Goal: Register for event/course

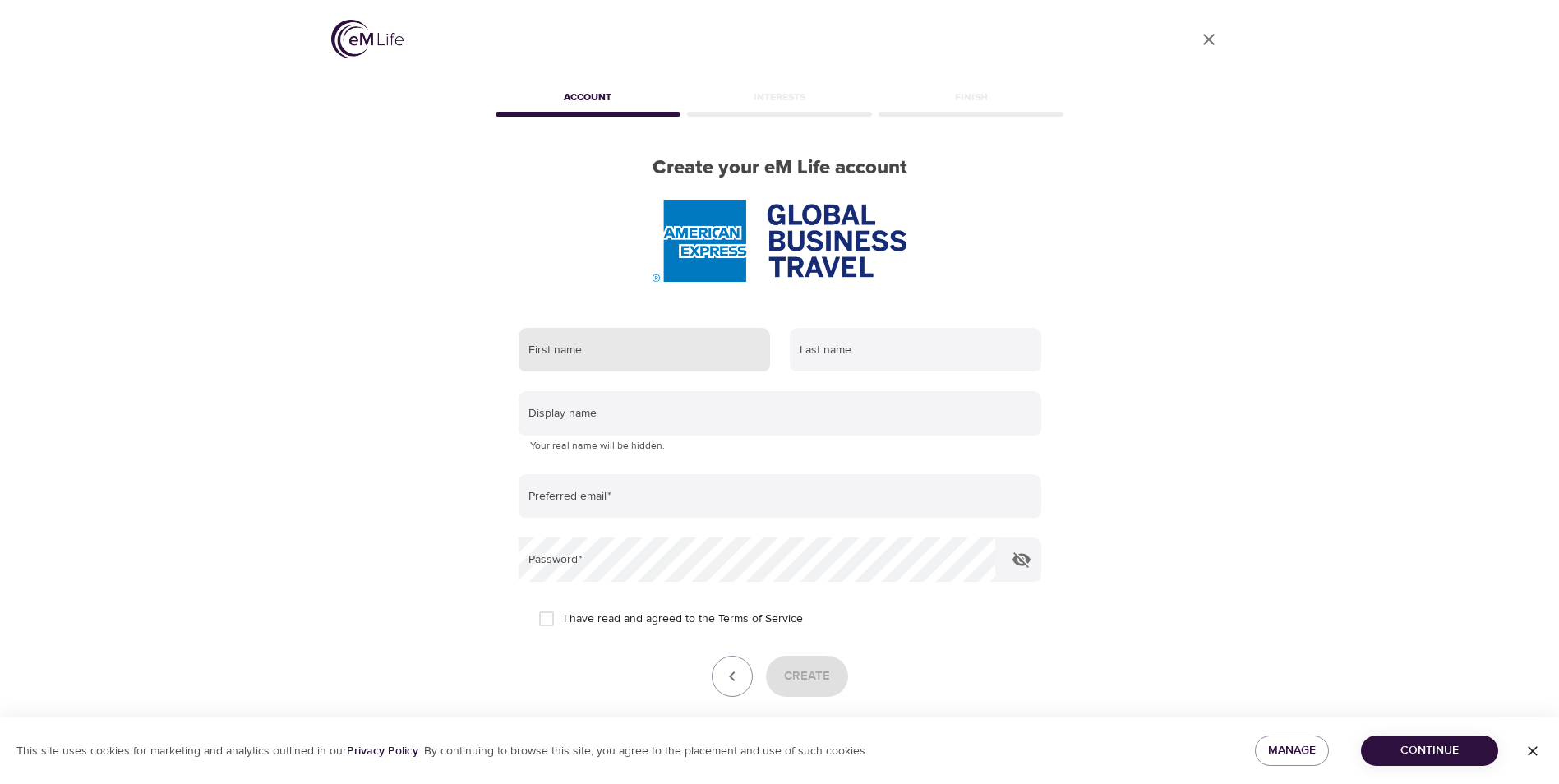
click at [661, 357] on input "text" at bounding box center [644, 350] width 251 height 44
type input "[PERSON_NAME]"
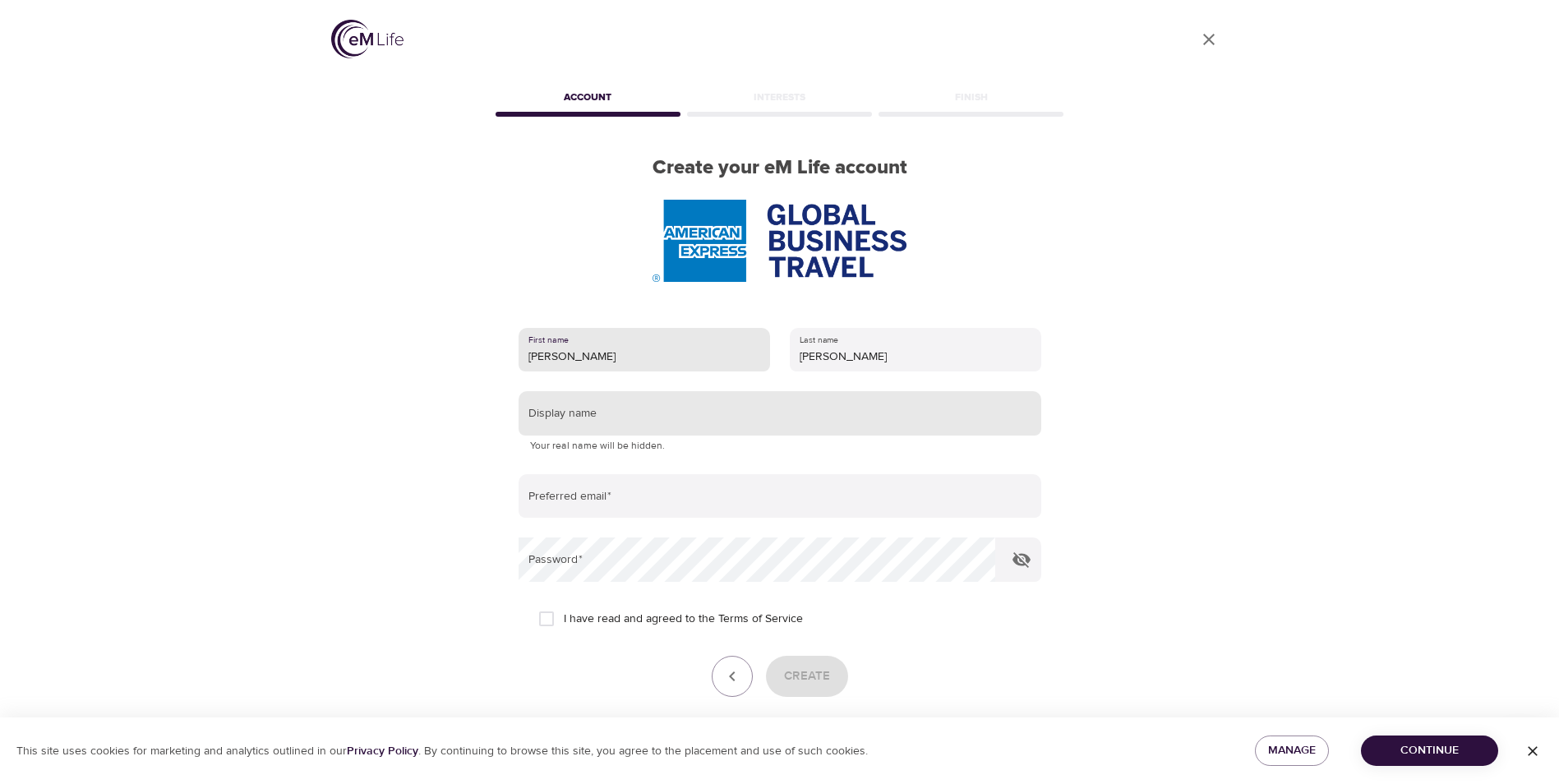
click at [568, 423] on input "text" at bounding box center [780, 413] width 523 height 44
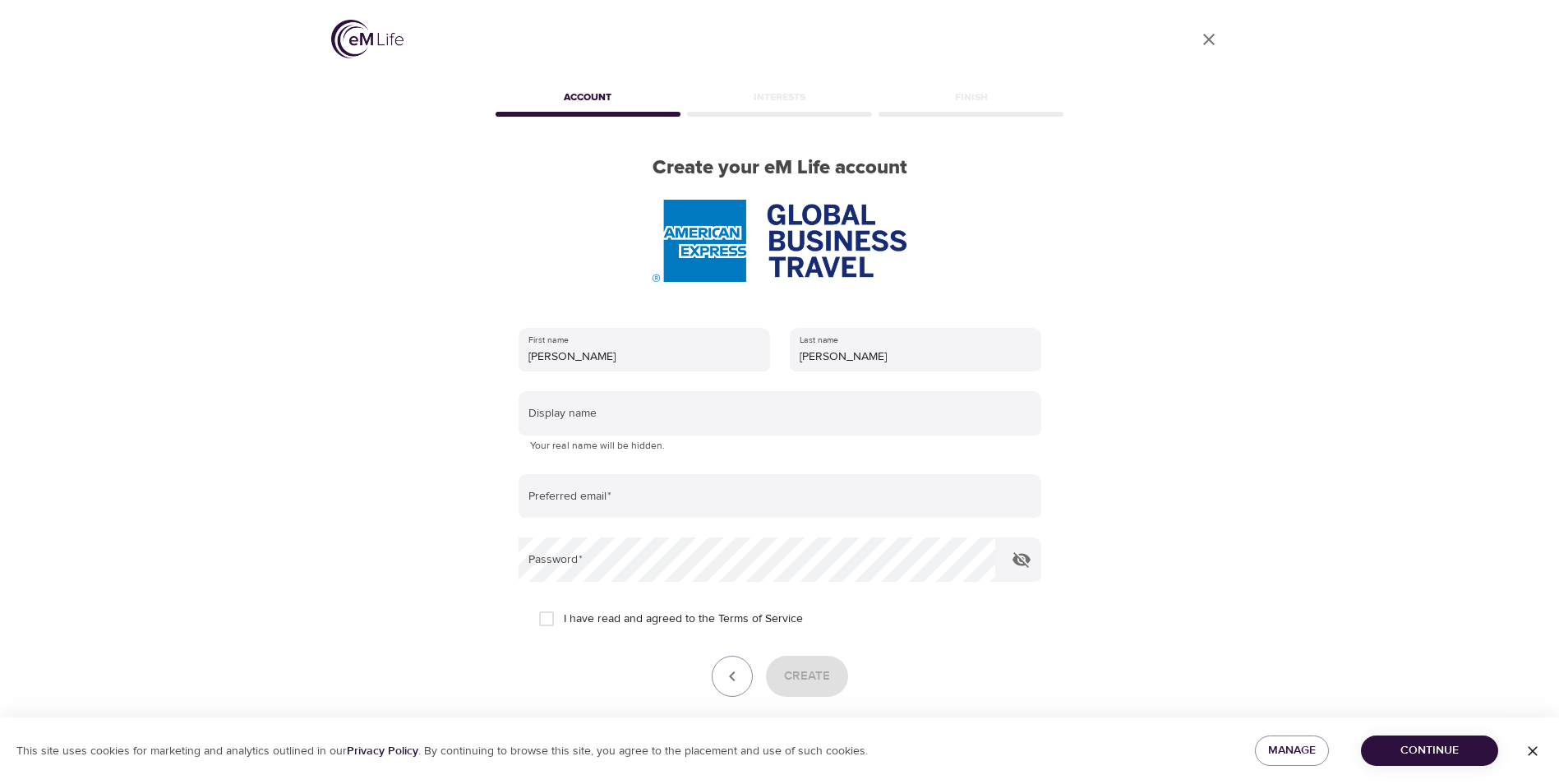
click at [573, 445] on p "Your real name will be hidden." at bounding box center [780, 446] width 500 height 16
click at [542, 417] on input "text" at bounding box center [780, 413] width 523 height 44
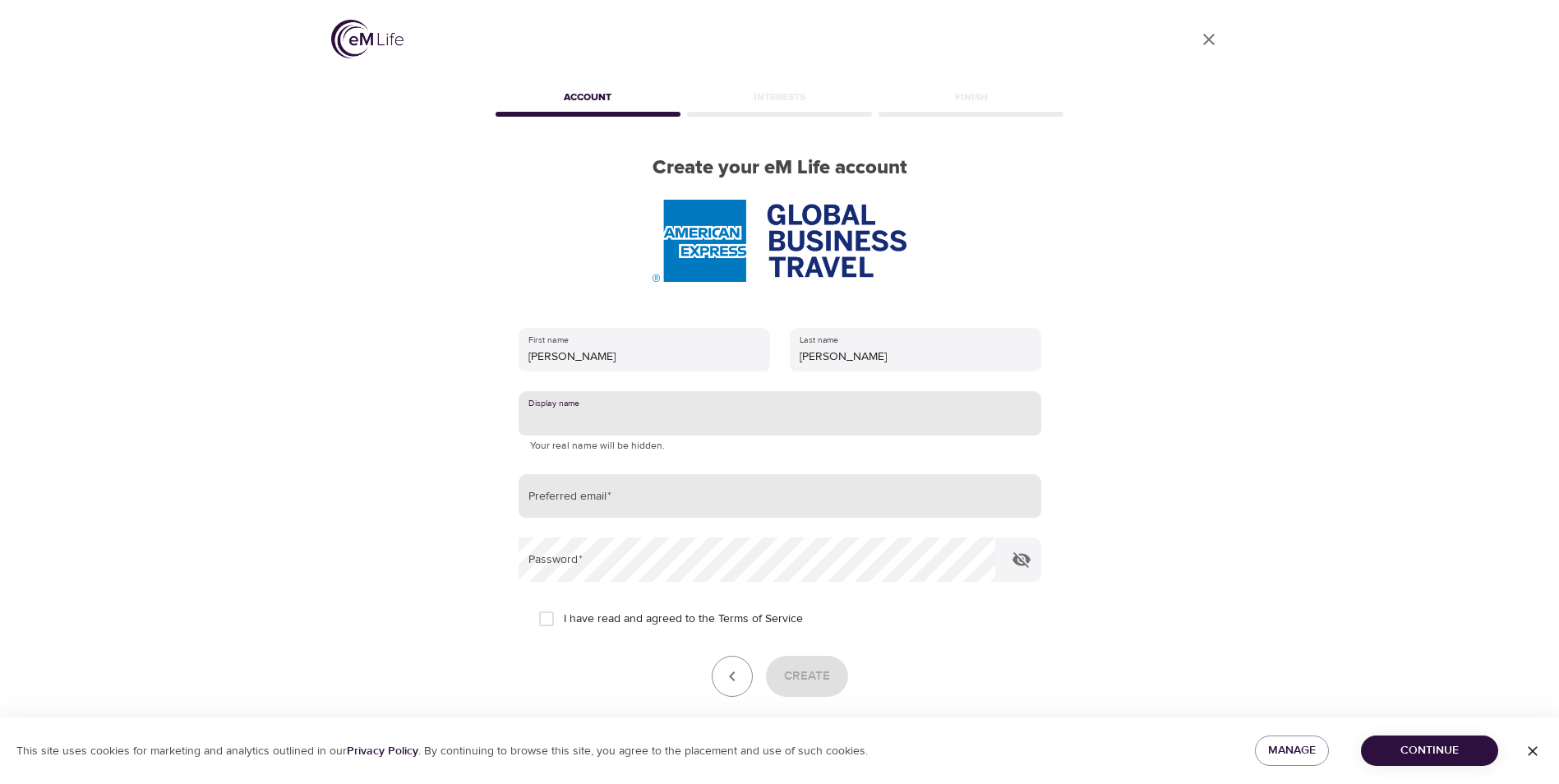
click at [551, 502] on input "email" at bounding box center [780, 496] width 523 height 44
type input "[PERSON_NAME][EMAIL_ADDRESS][PERSON_NAME][DOMAIN_NAME]"
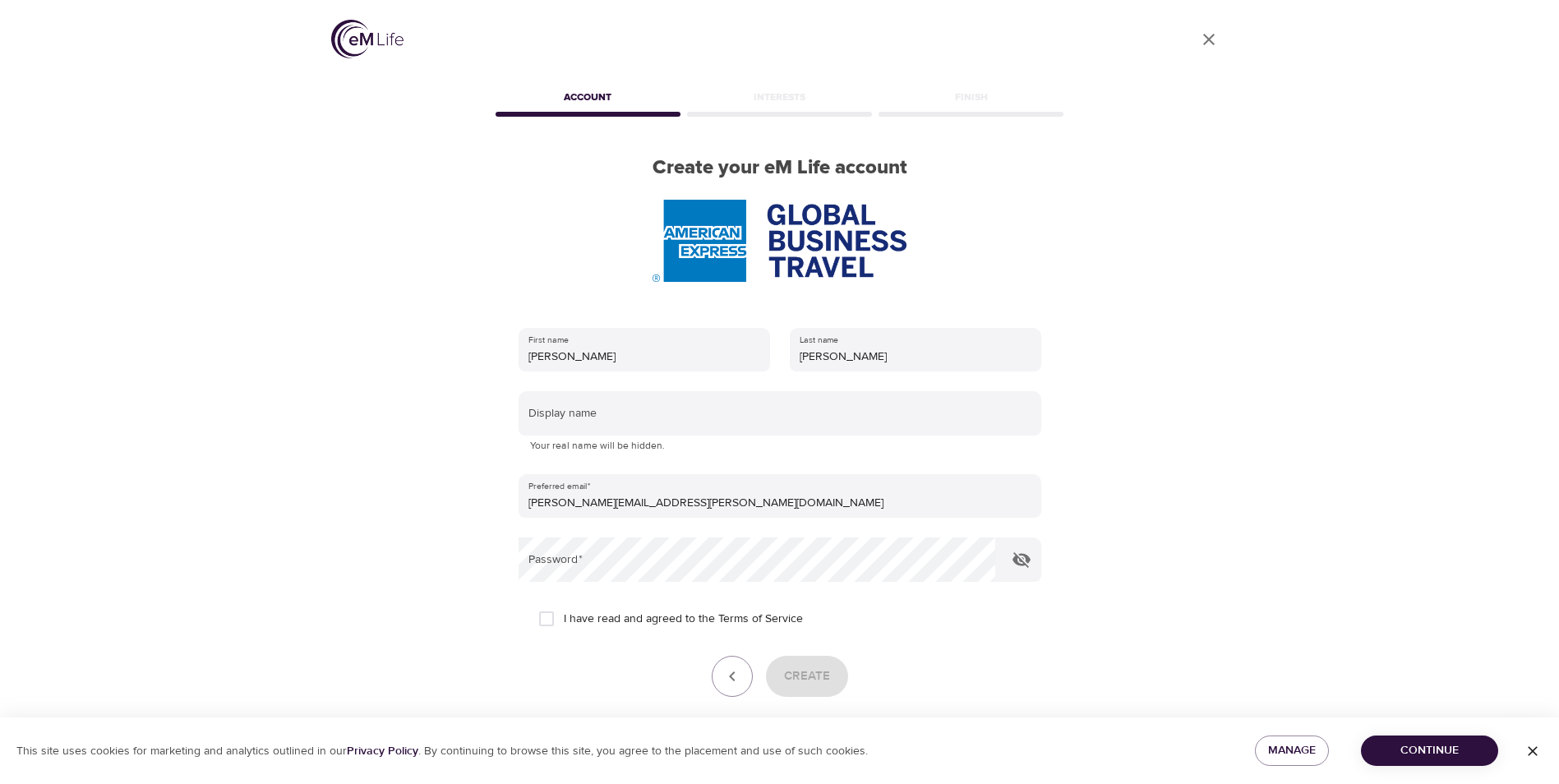
click at [1422, 710] on div "User Profile Account Interests Finish Create your eM Life account First name [P…" at bounding box center [779, 392] width 1559 height 784
click at [576, 442] on p "Your real name will be hidden." at bounding box center [780, 446] width 500 height 16
click at [531, 447] on p "Your real name will be hidden." at bounding box center [780, 446] width 500 height 16
click at [541, 436] on div "Display name Your real name will be hidden." at bounding box center [780, 423] width 523 height 63
click at [648, 455] on form "First name [PERSON_NAME] Last name [PERSON_NAME] Display name Your real name wi…" at bounding box center [780, 529] width 523 height 424
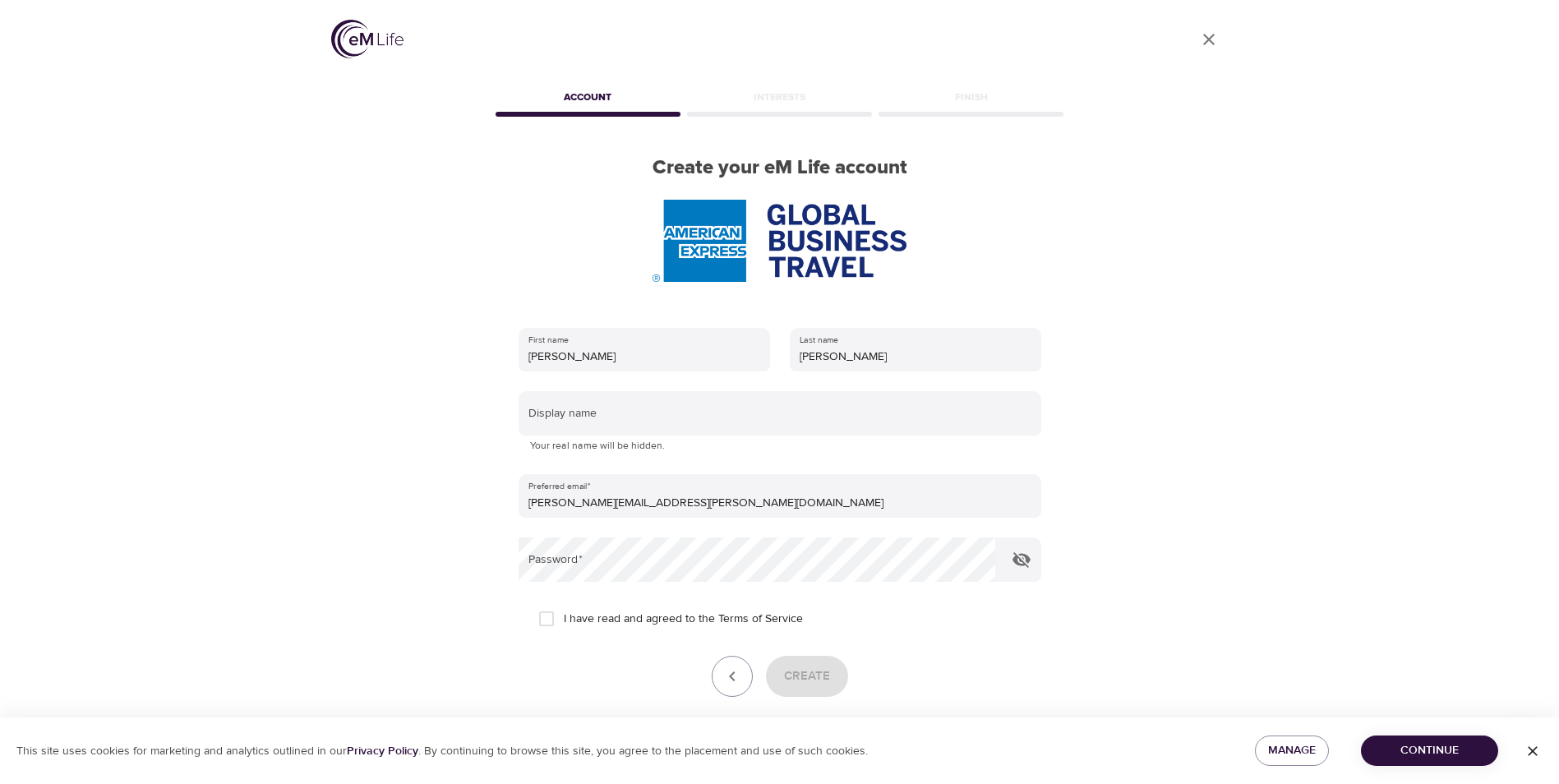
click at [687, 453] on p "Your real name will be hidden." at bounding box center [780, 446] width 500 height 16
click at [603, 417] on input "text" at bounding box center [780, 413] width 523 height 44
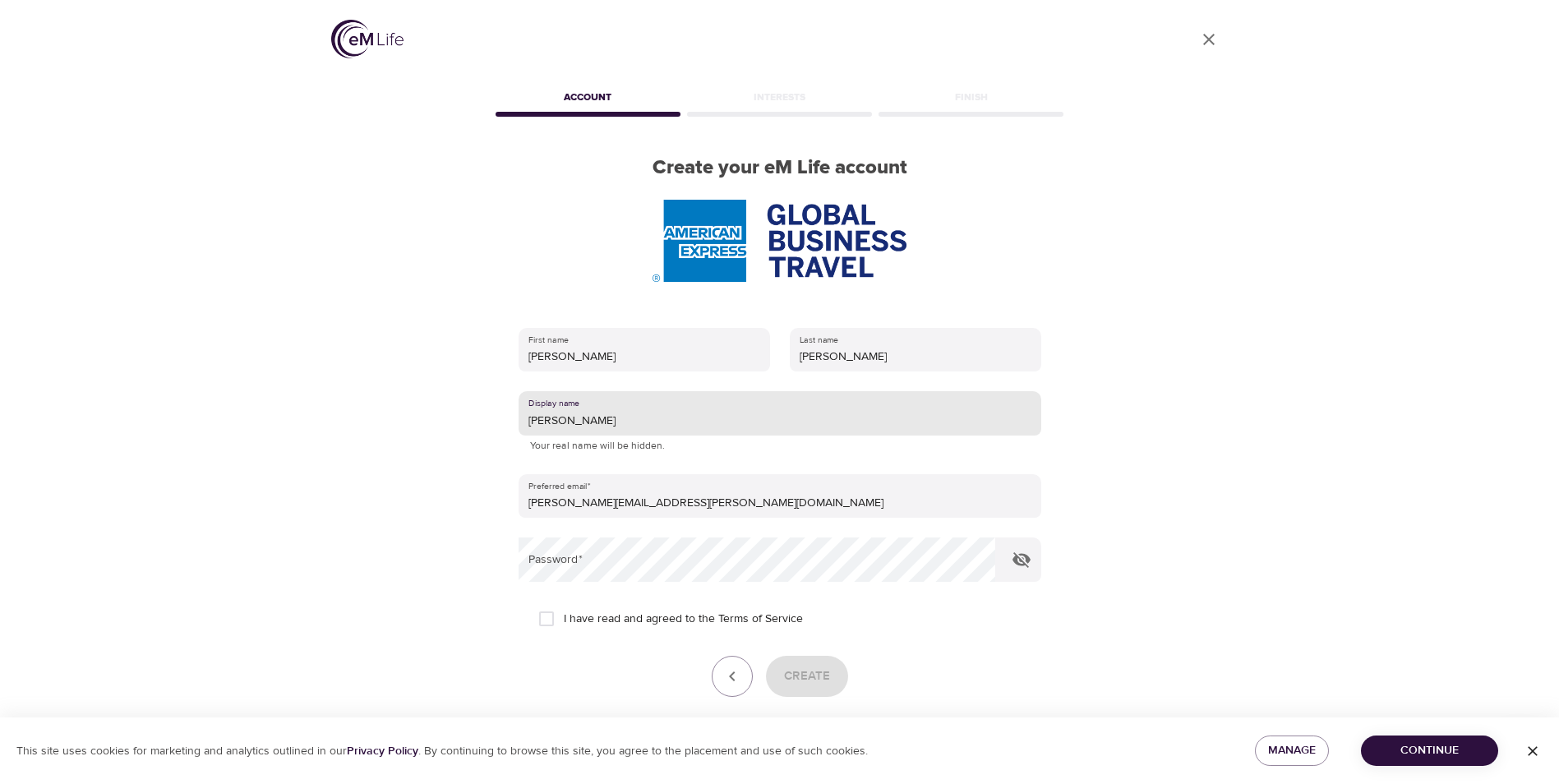
type input "[PERSON_NAME]"
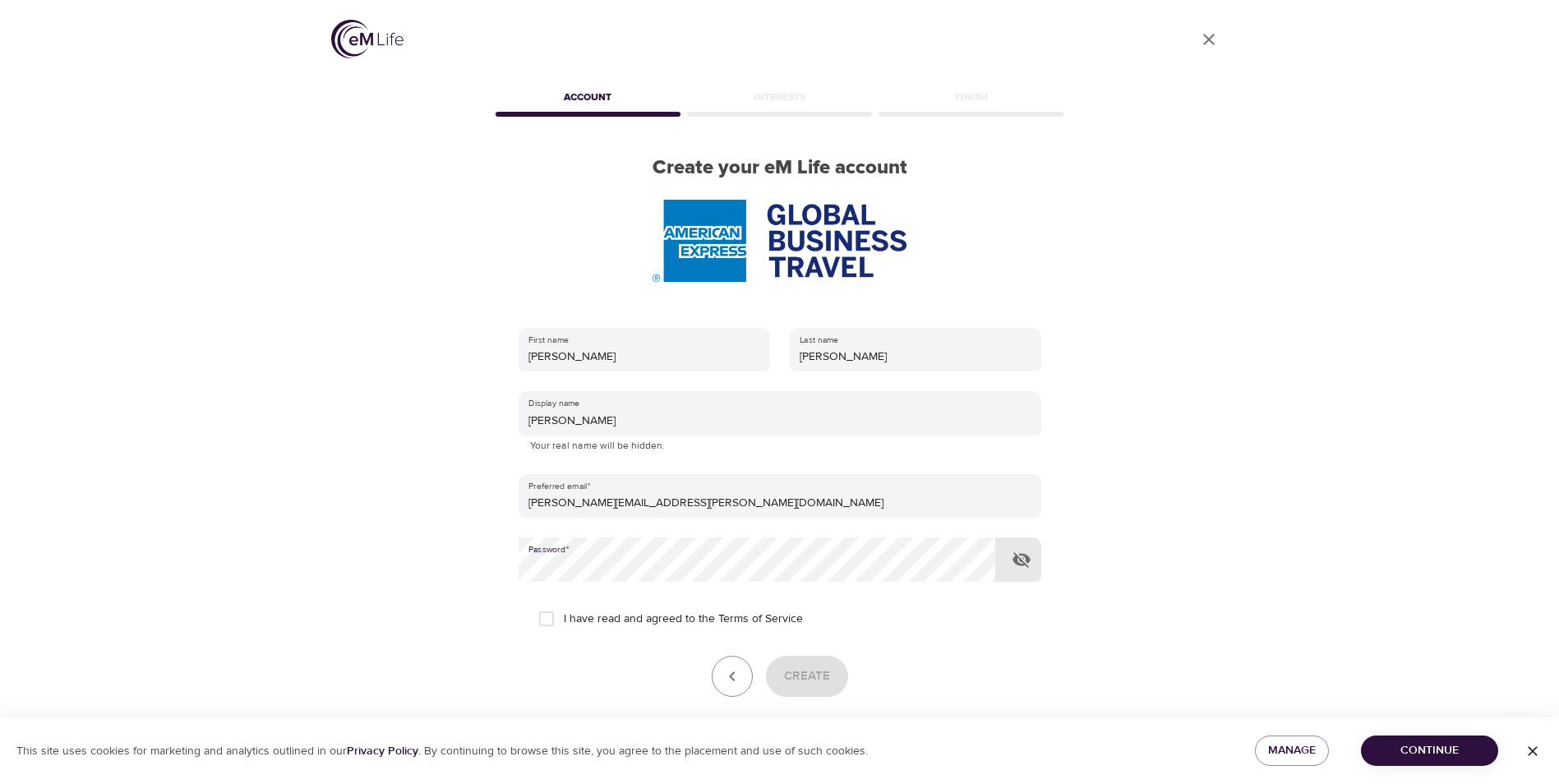
click at [544, 619] on input "I have read and agreed to the Terms of Service" at bounding box center [547, 618] width 34 height 34
checkbox input "true"
click at [815, 670] on span "Create" at bounding box center [807, 676] width 46 height 21
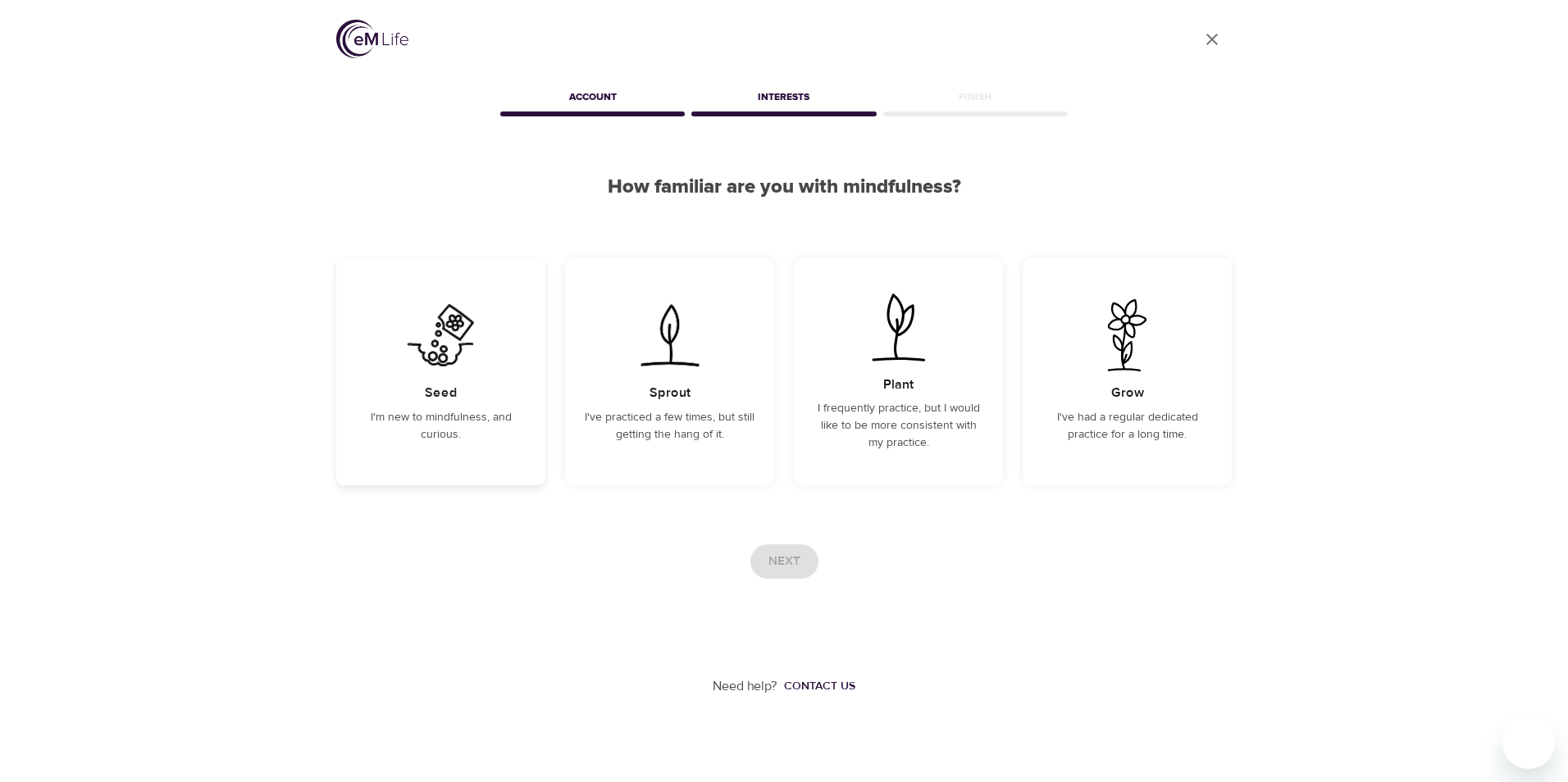
click at [433, 388] on h5 "Seed" at bounding box center [441, 393] width 32 height 17
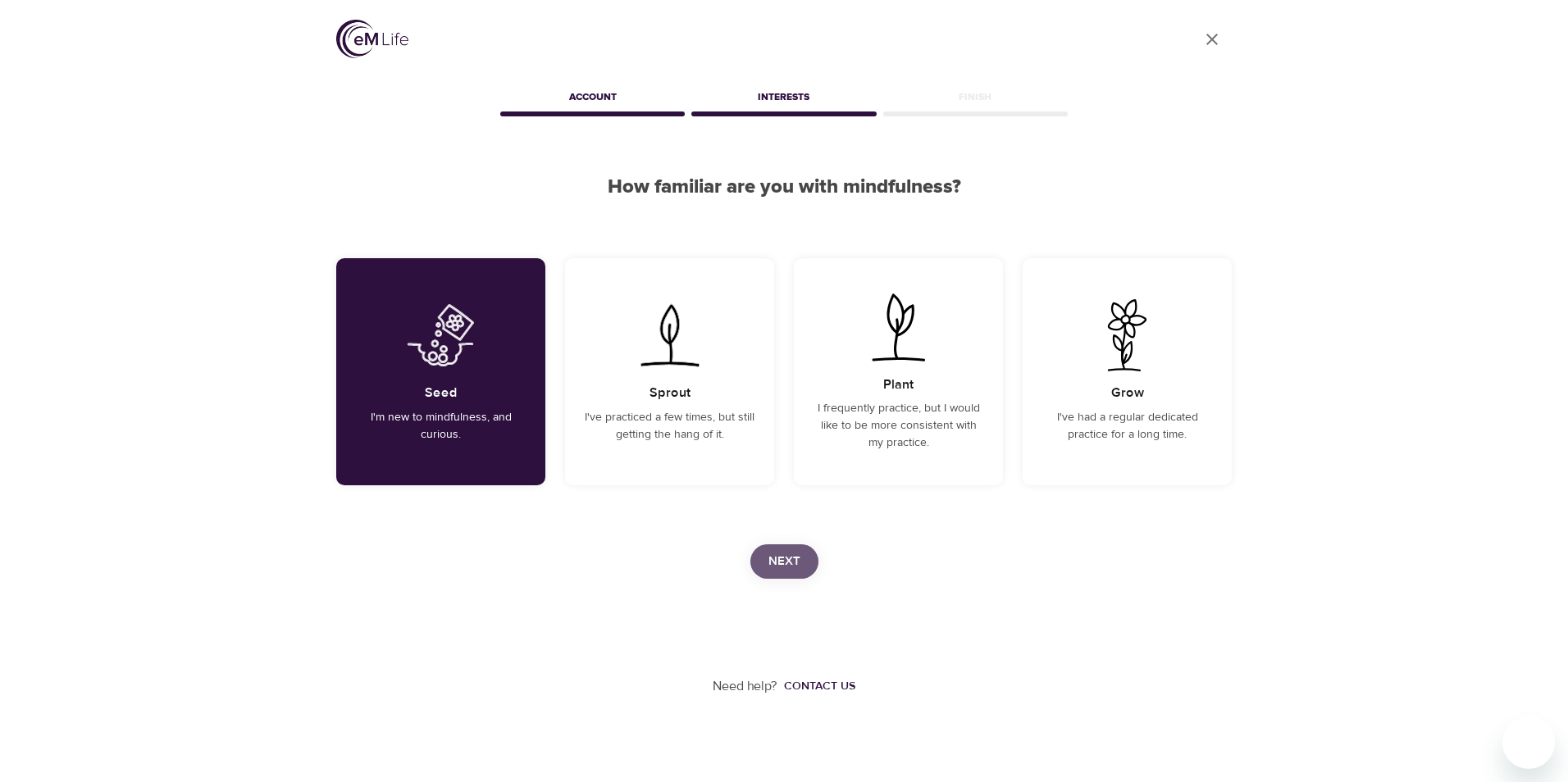
click at [781, 561] on span "Next" at bounding box center [785, 561] width 32 height 21
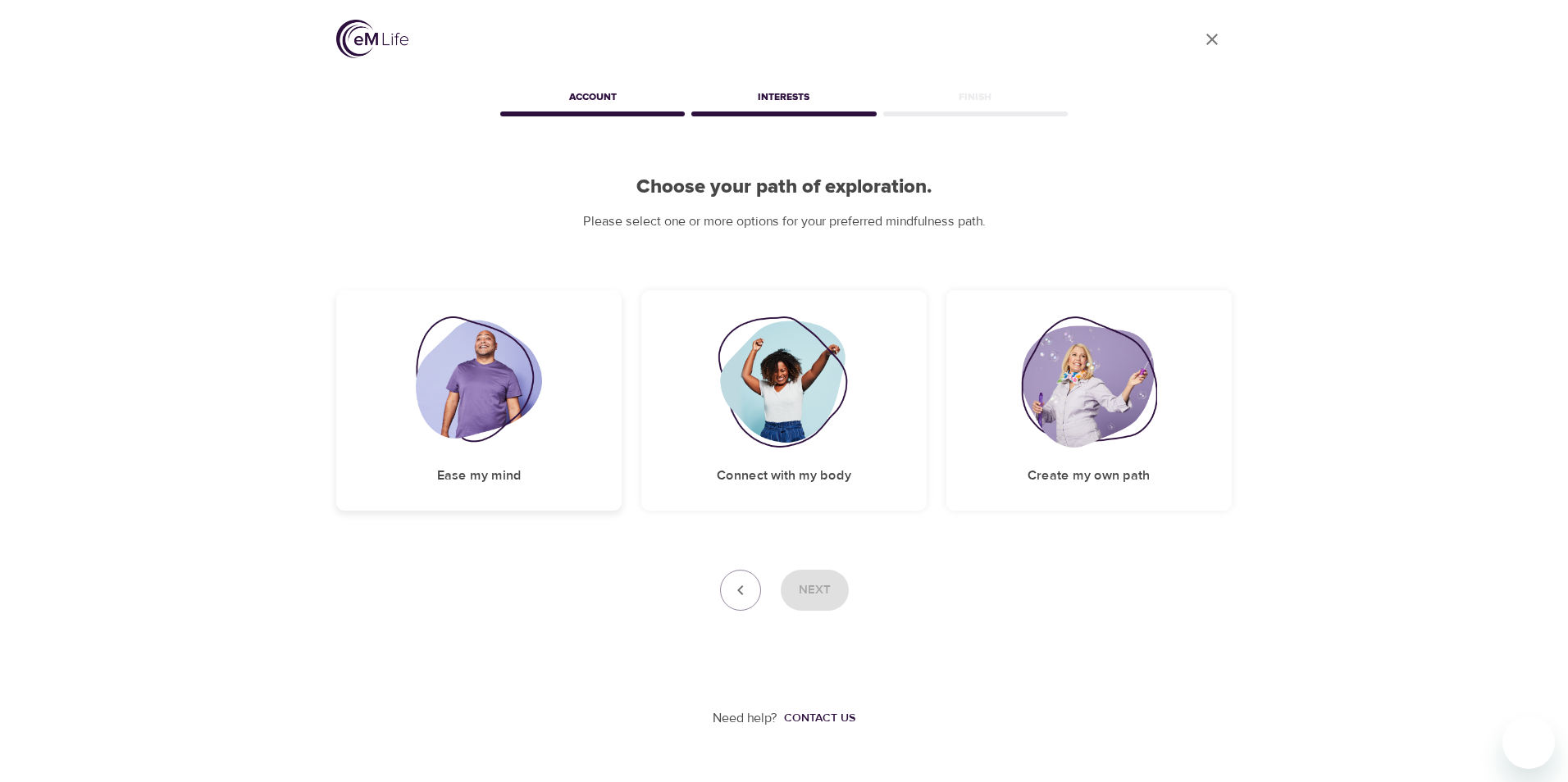
click at [442, 382] on img at bounding box center [479, 382] width 127 height 131
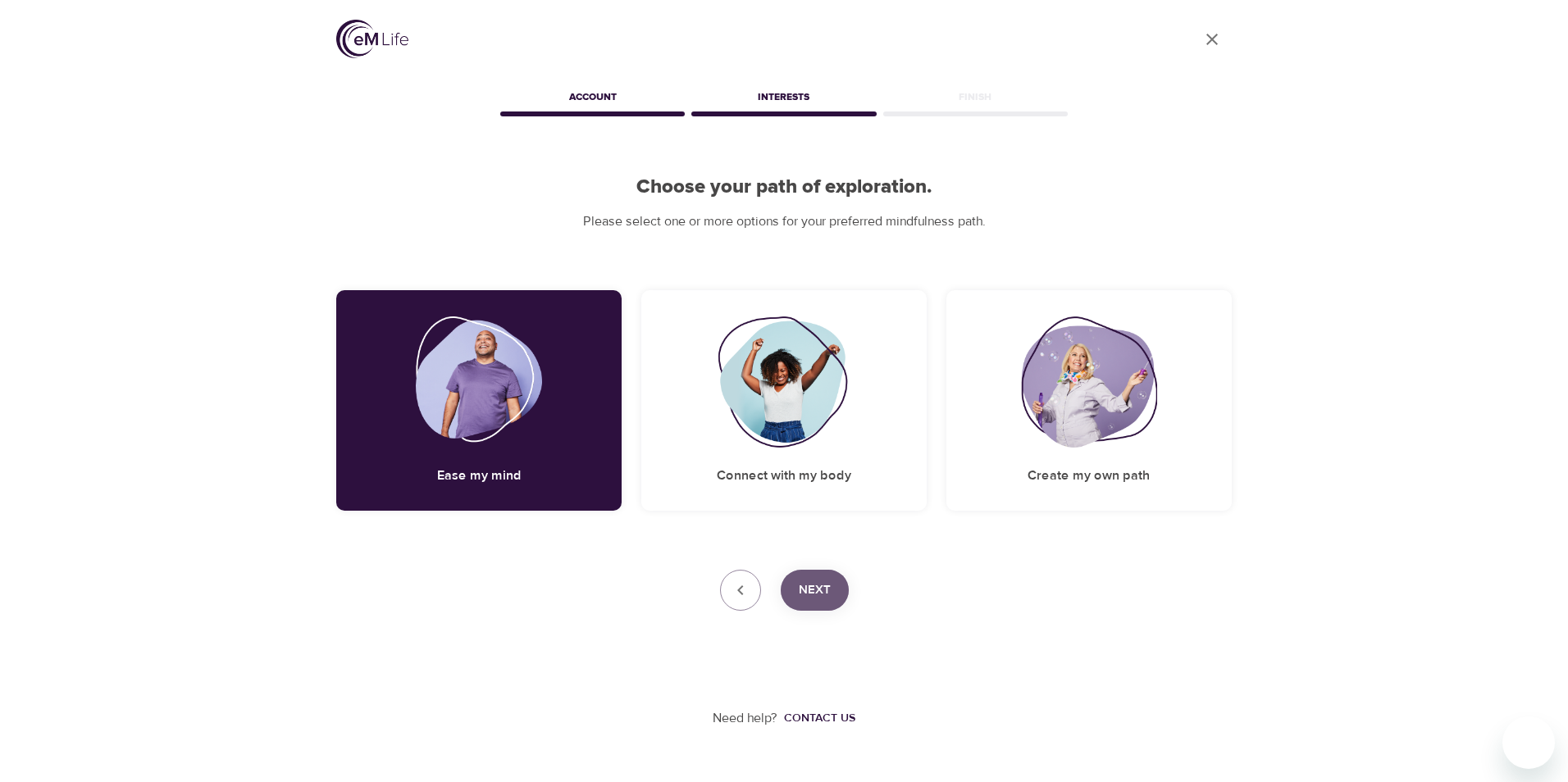
click at [832, 598] on button "Next" at bounding box center [815, 590] width 68 height 41
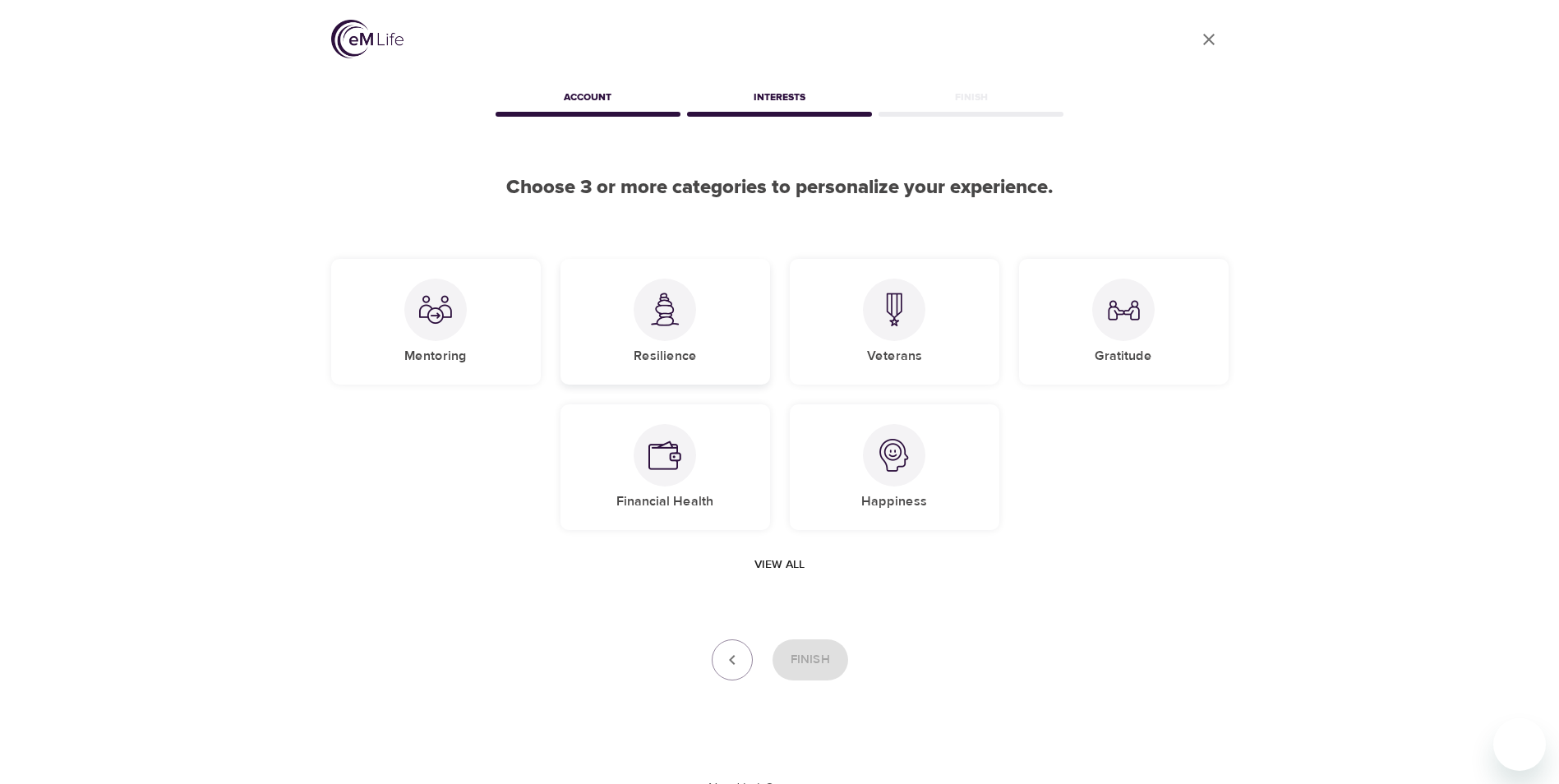
click at [659, 354] on h5 "Resilience" at bounding box center [665, 356] width 63 height 17
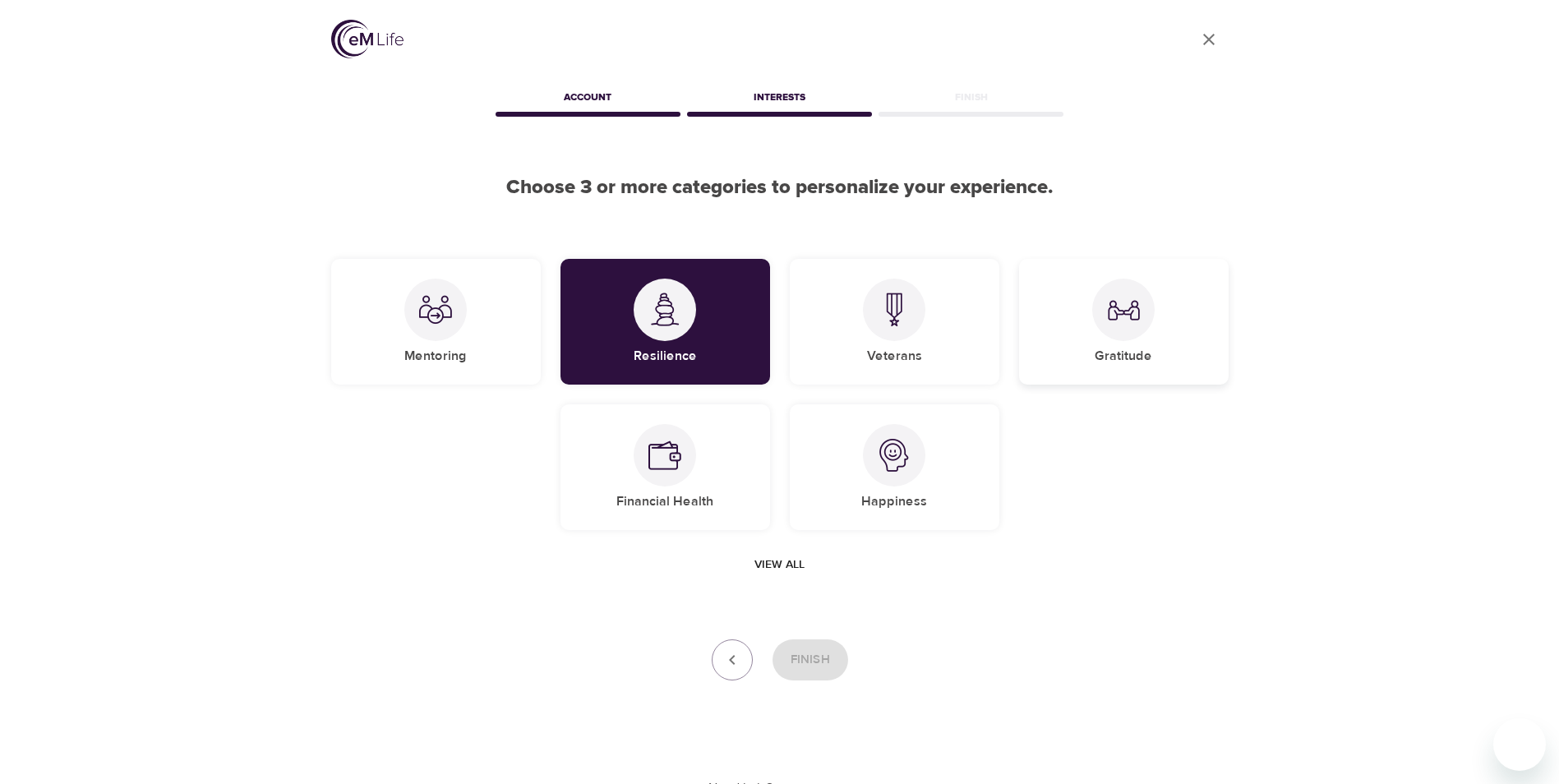
click at [1134, 318] on img at bounding box center [1123, 310] width 32 height 32
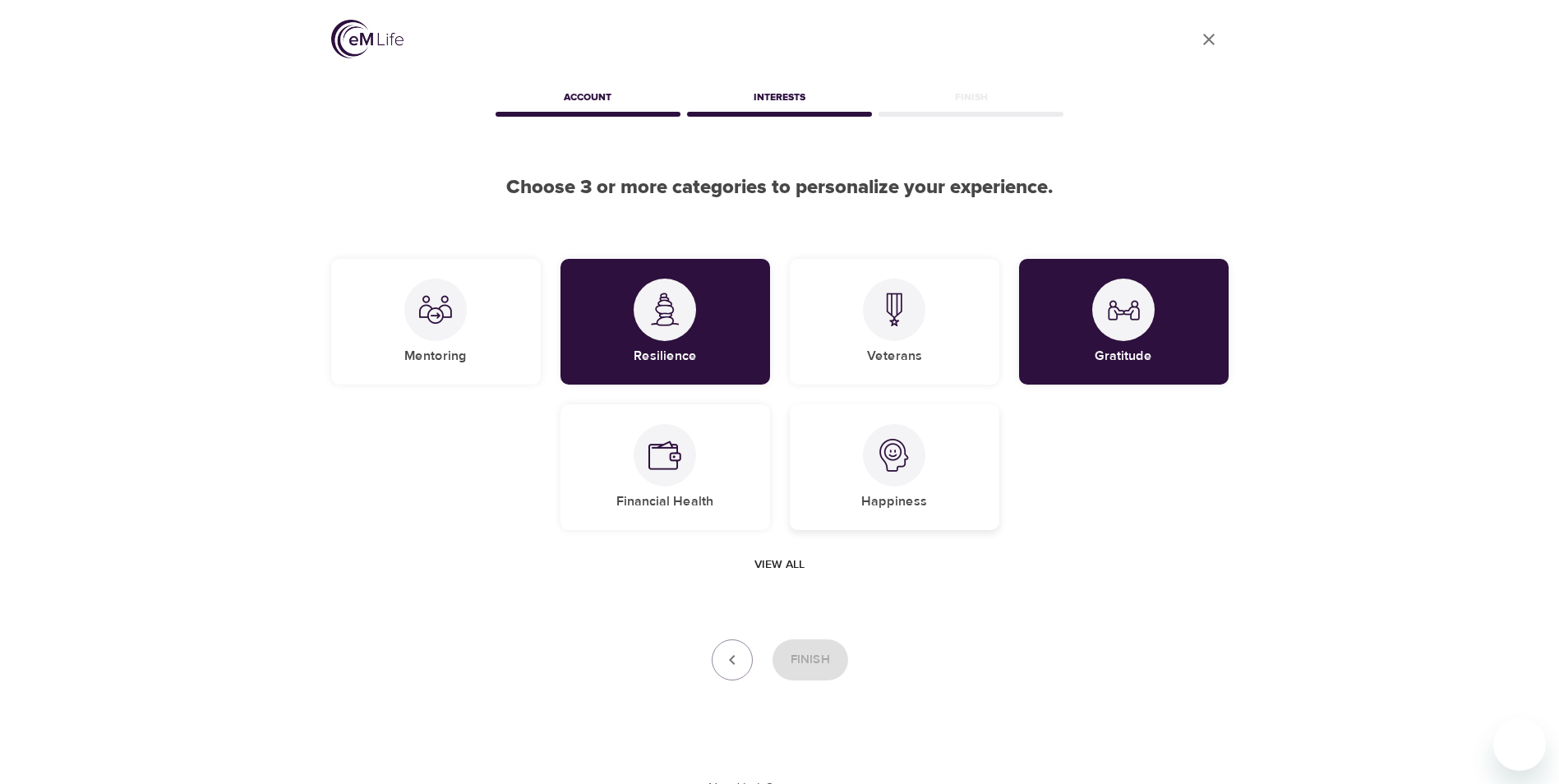
click at [880, 482] on div at bounding box center [894, 455] width 62 height 62
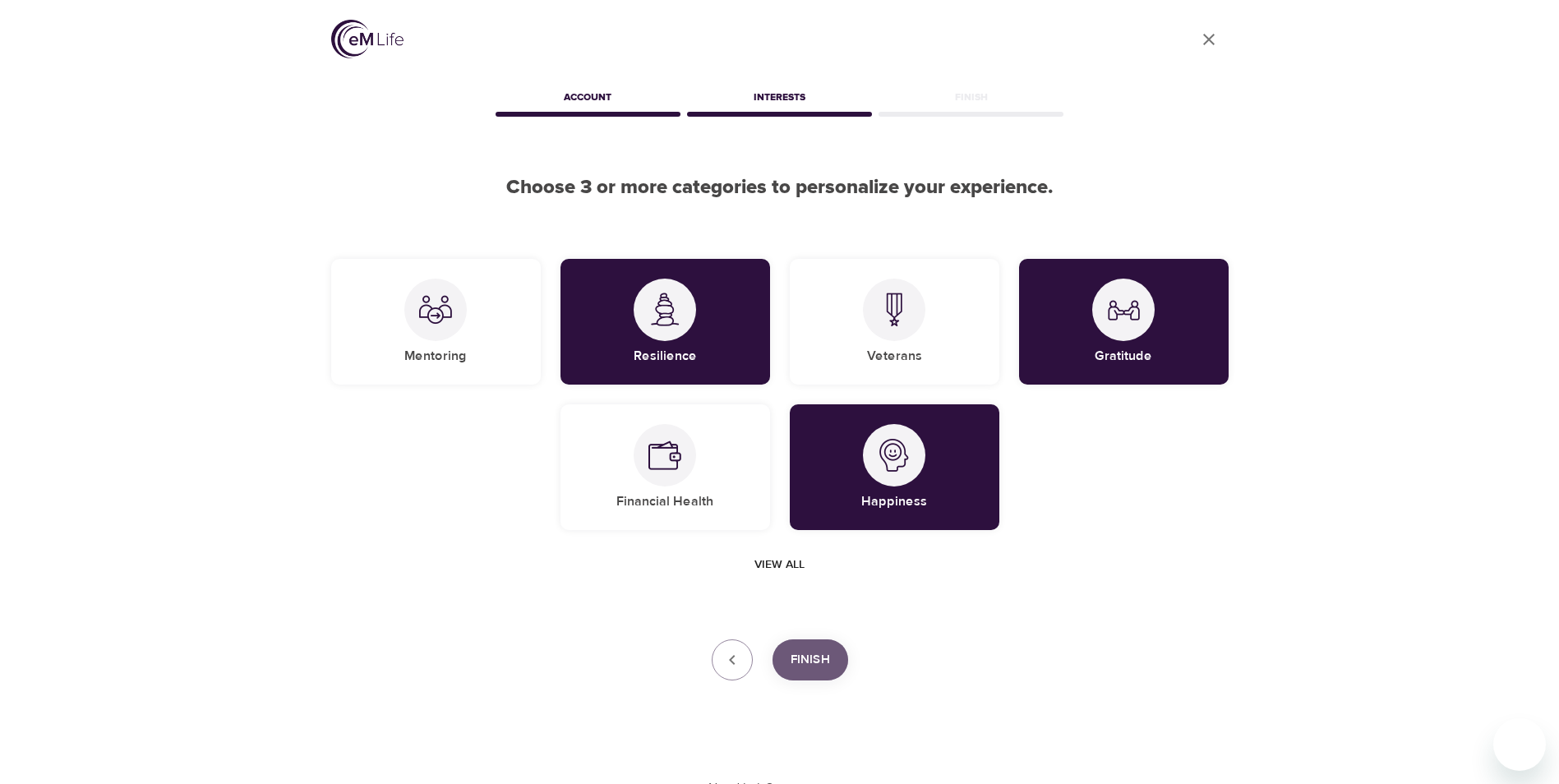
click at [817, 666] on span "Finish" at bounding box center [811, 659] width 39 height 21
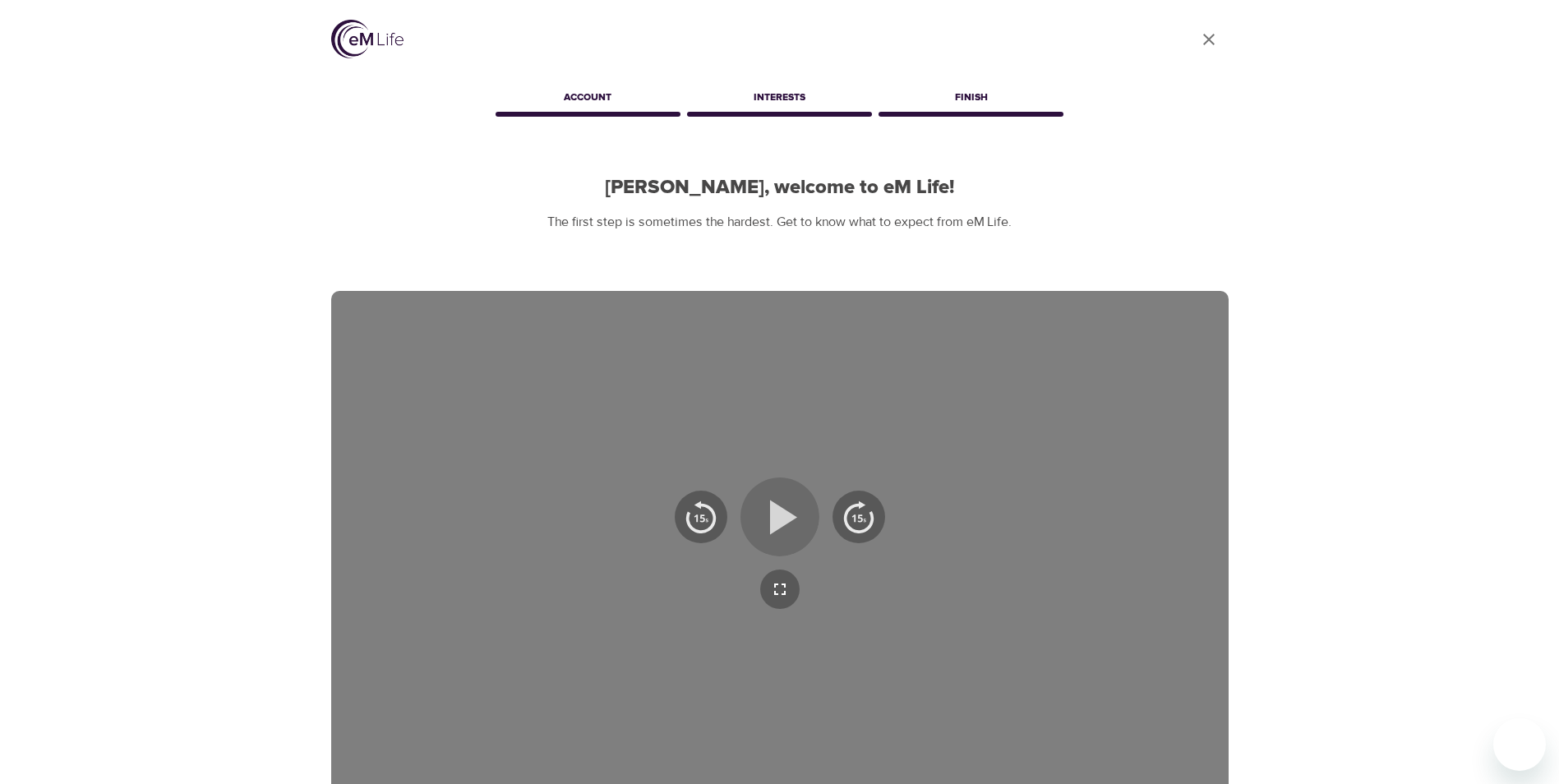
click at [788, 520] on icon "button" at bounding box center [784, 517] width 27 height 34
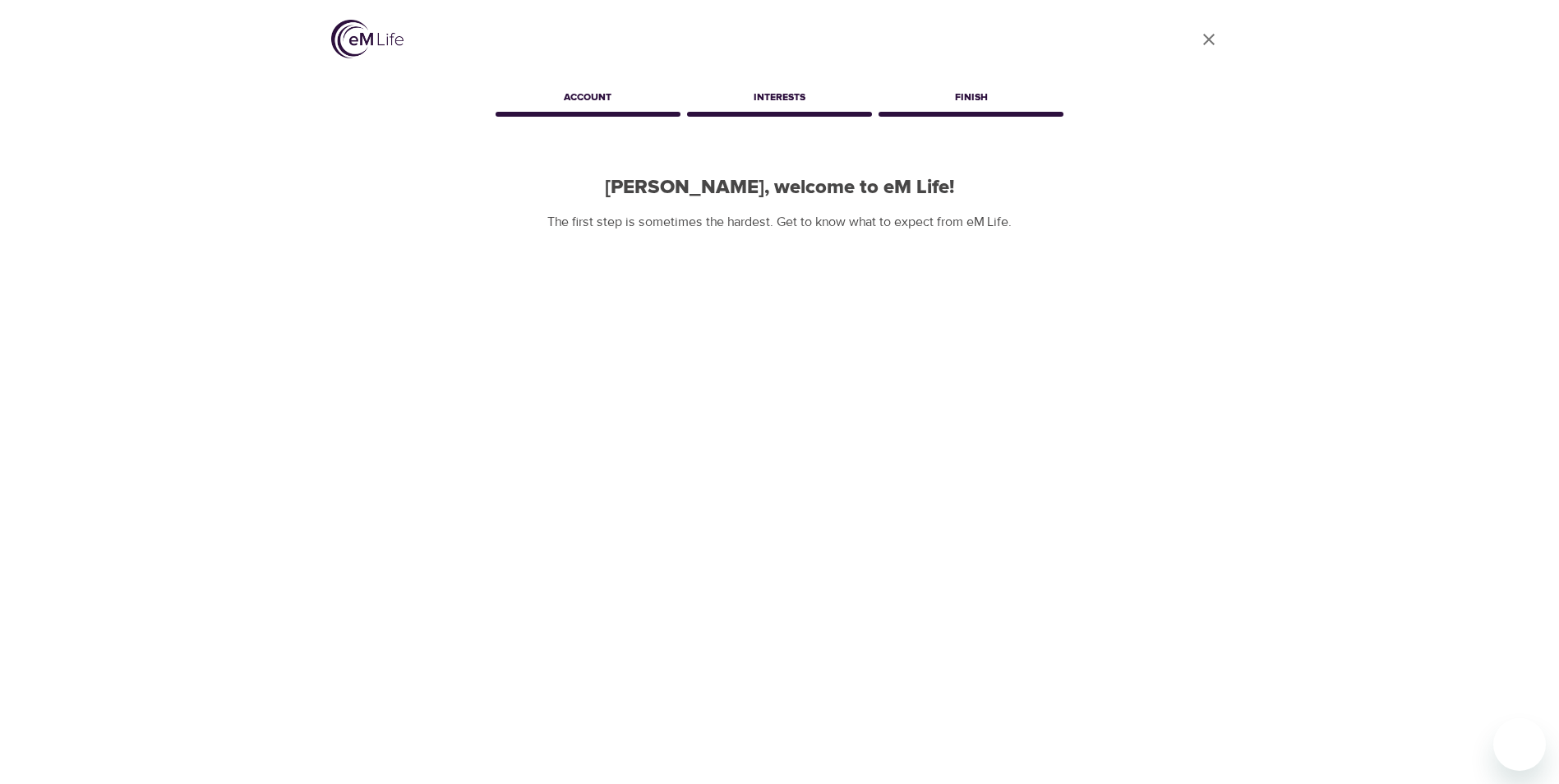
click at [326, 664] on div "User Profile Account Interests [PERSON_NAME], welcome to eM Life! The first ste…" at bounding box center [780, 506] width 937 height 1013
click at [777, 528] on icon "button" at bounding box center [780, 517] width 59 height 59
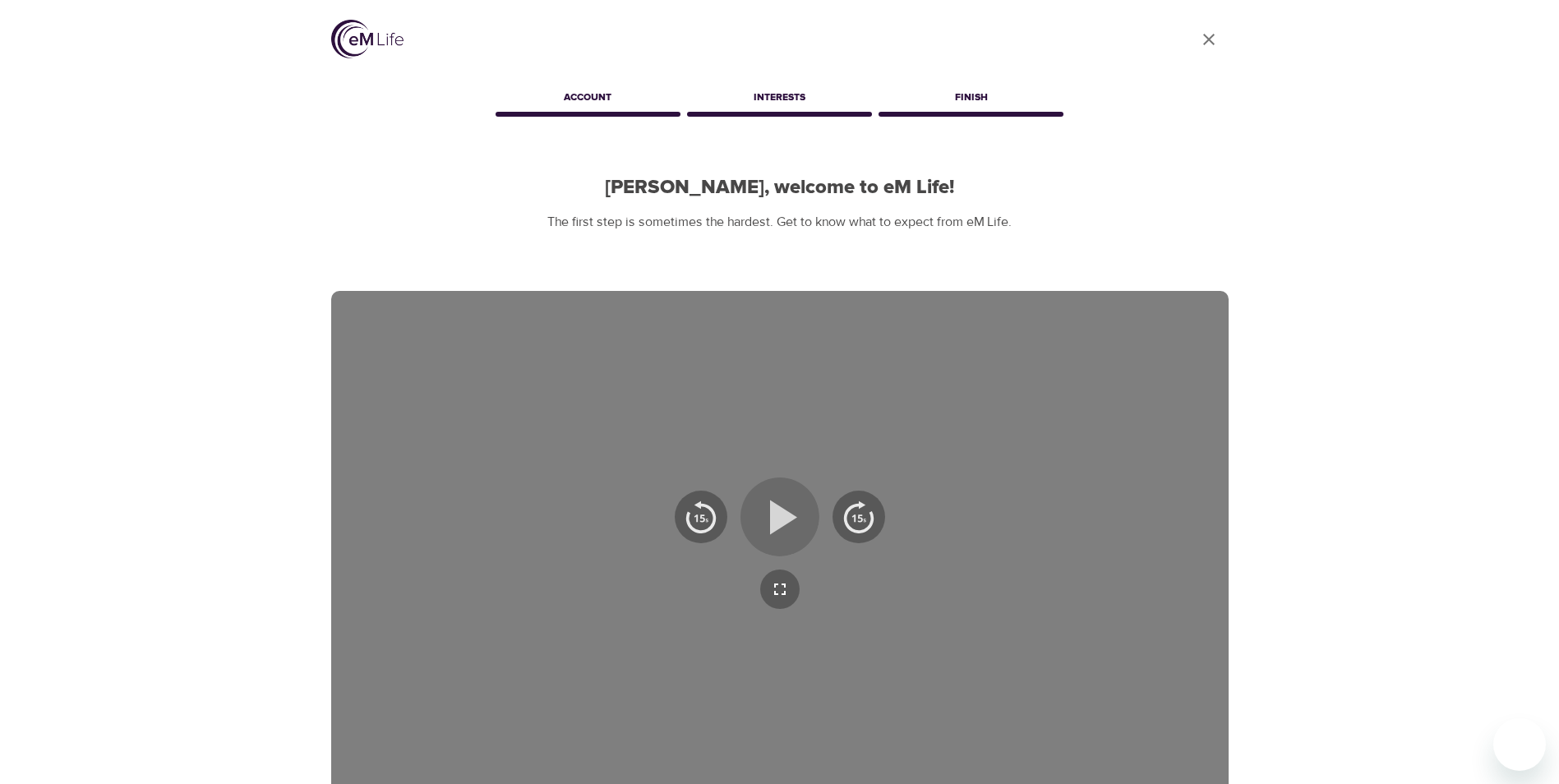
click at [777, 518] on icon "button" at bounding box center [784, 517] width 27 height 34
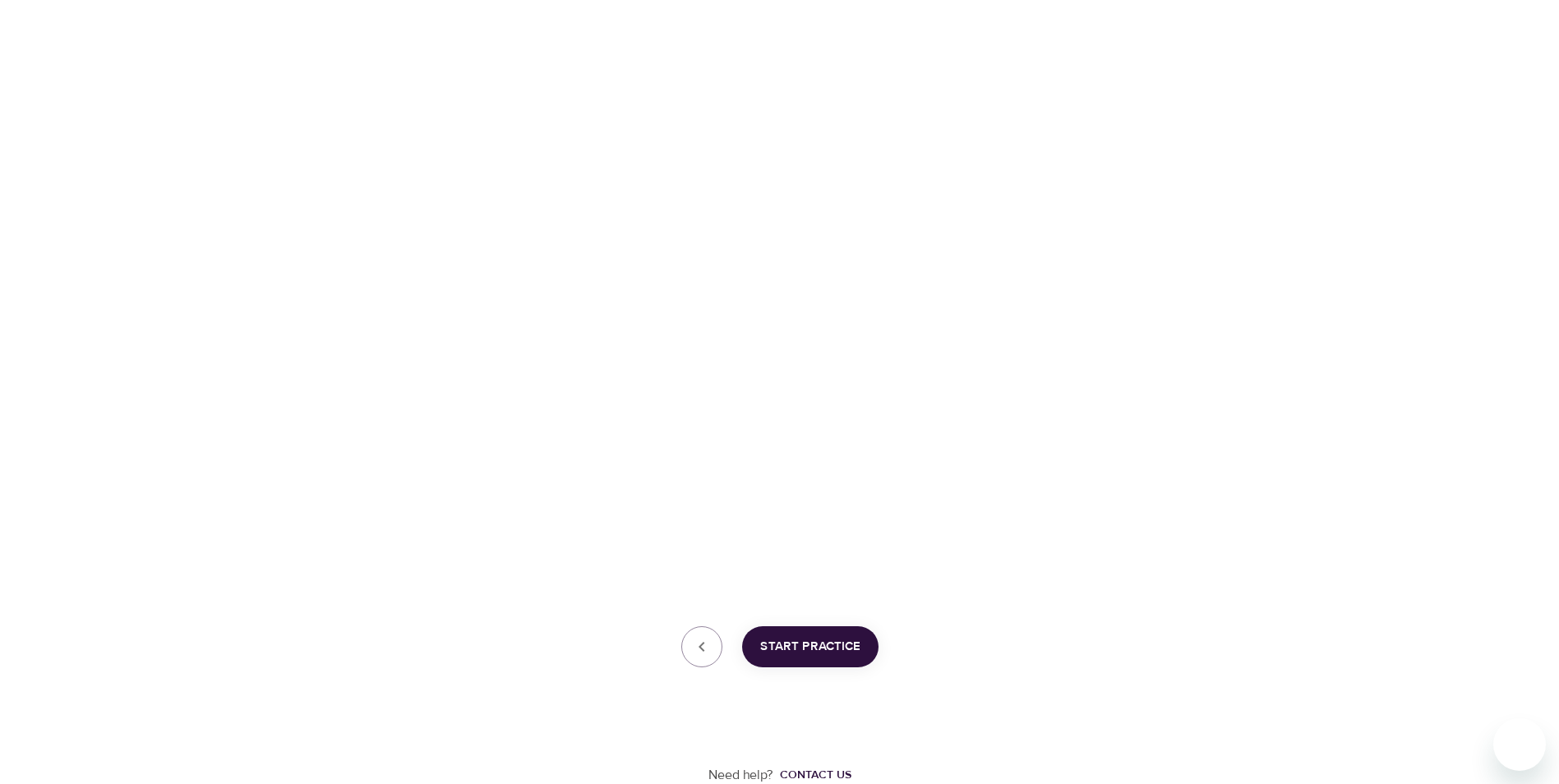
scroll to position [229, 0]
click at [802, 647] on span "Start Practice" at bounding box center [810, 646] width 100 height 21
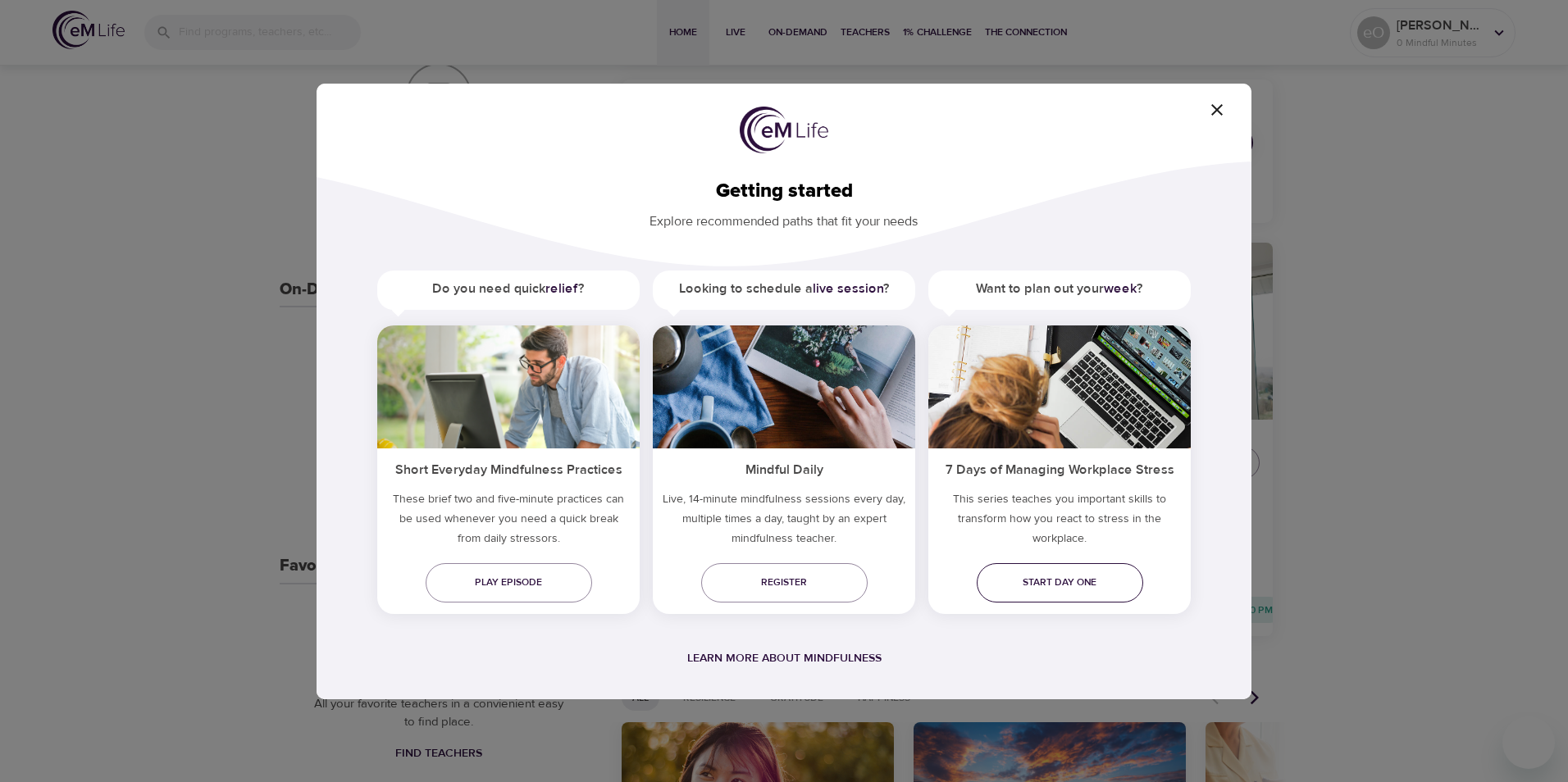
click at [1066, 582] on span "Start day one" at bounding box center [1059, 583] width 141 height 17
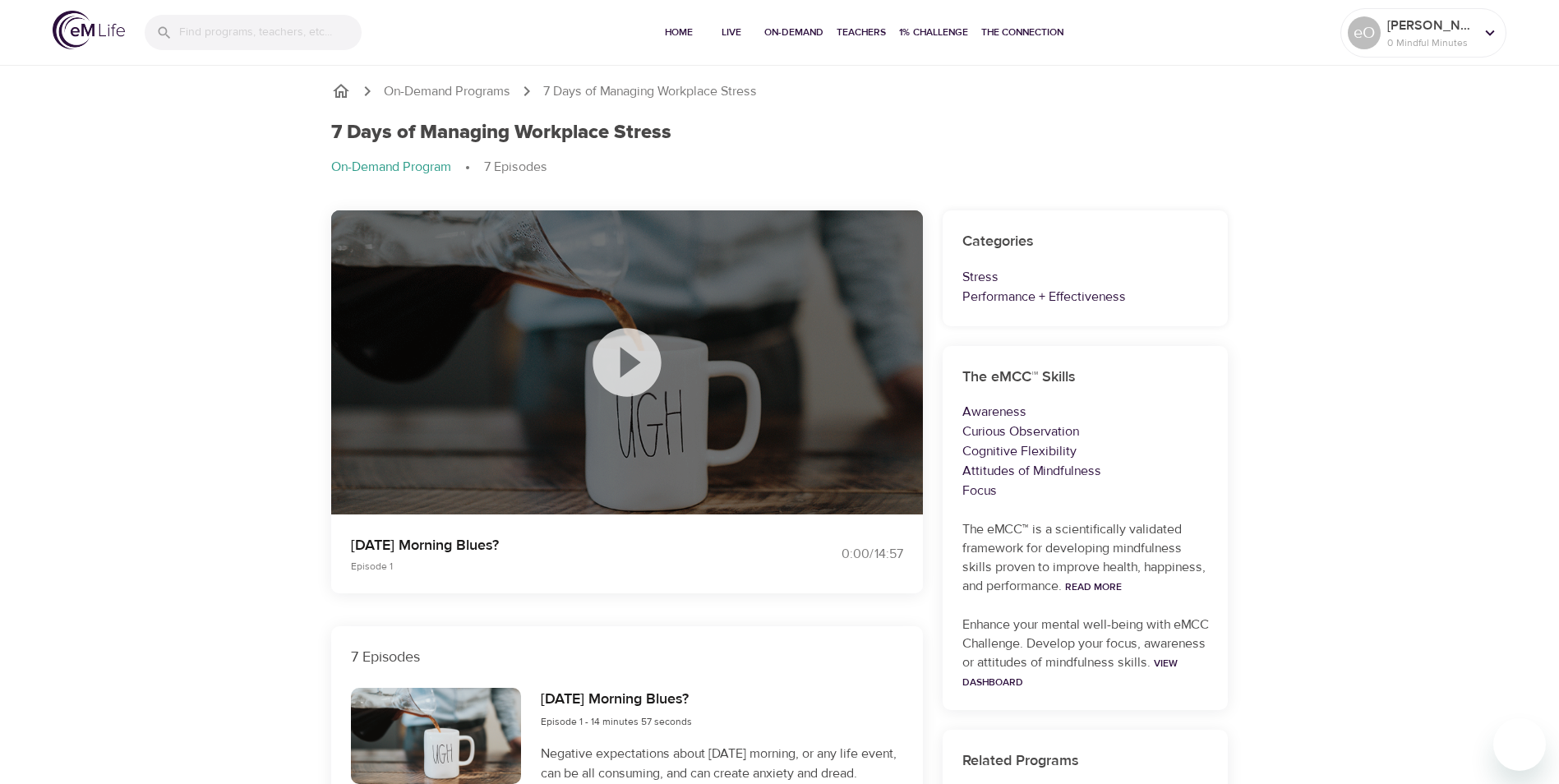
click at [625, 368] on icon at bounding box center [627, 362] width 82 height 82
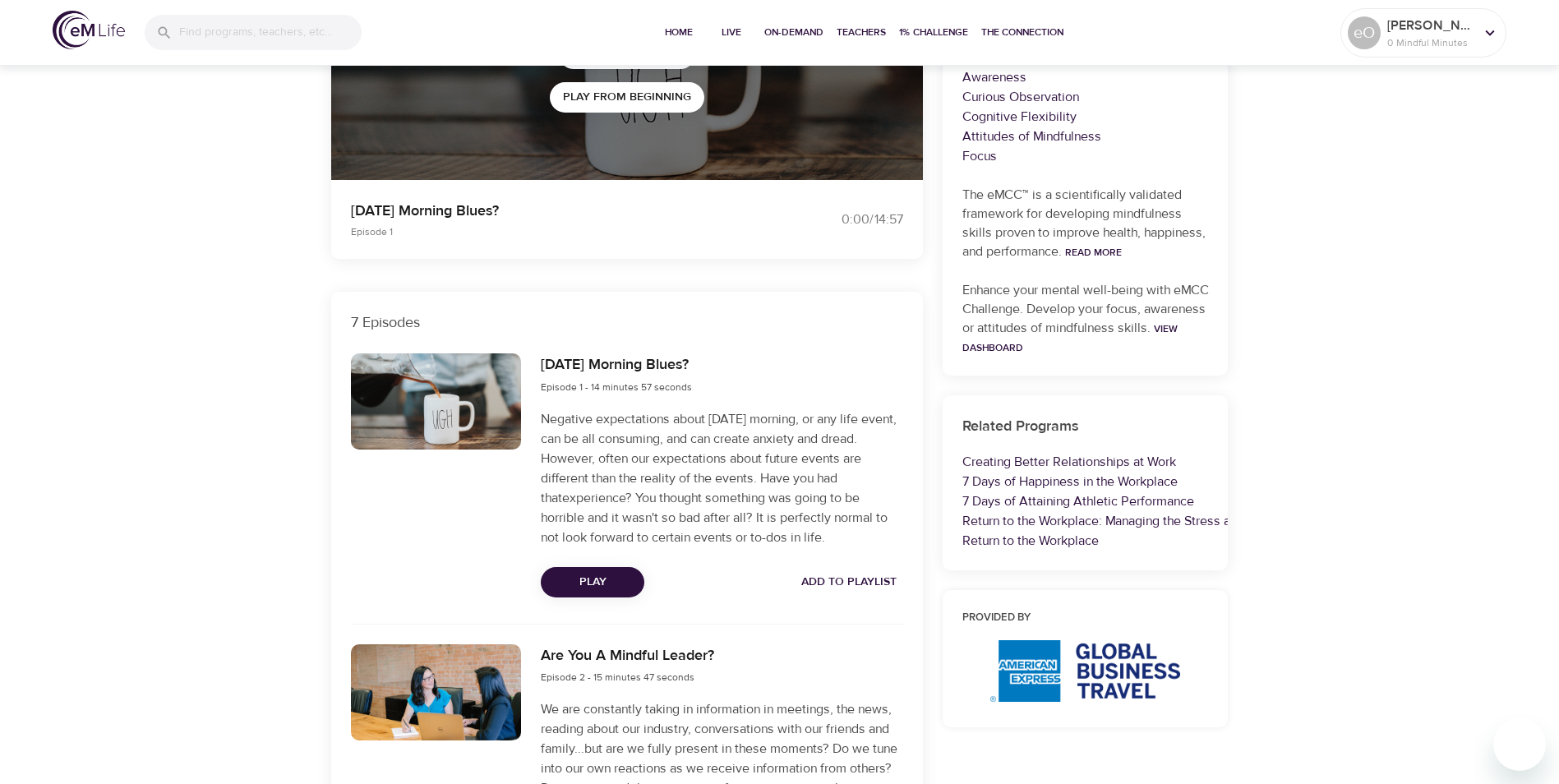
scroll to position [341, 0]
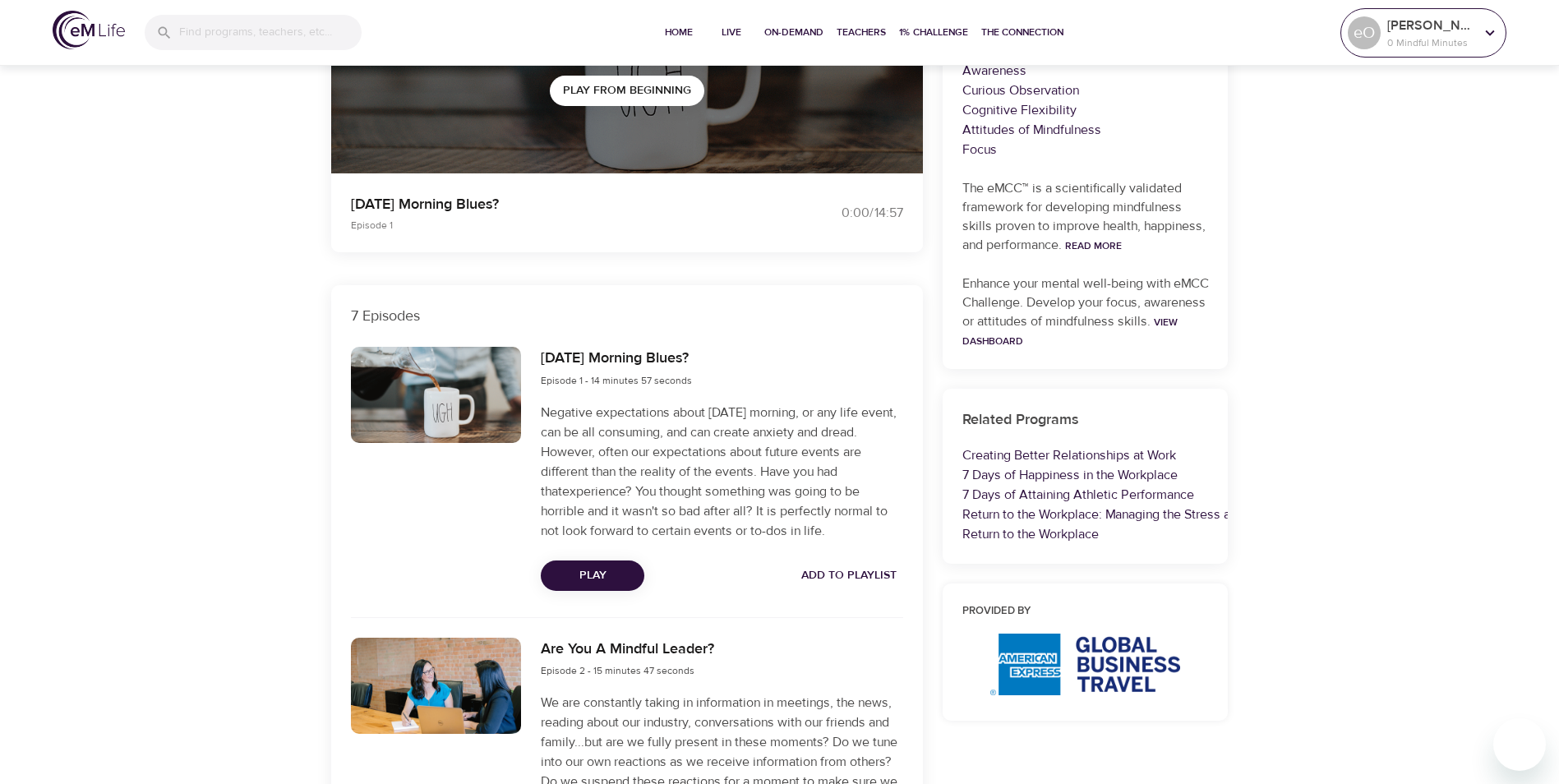
click at [1471, 36] on p "0 Mindful Minutes" at bounding box center [1431, 42] width 87 height 15
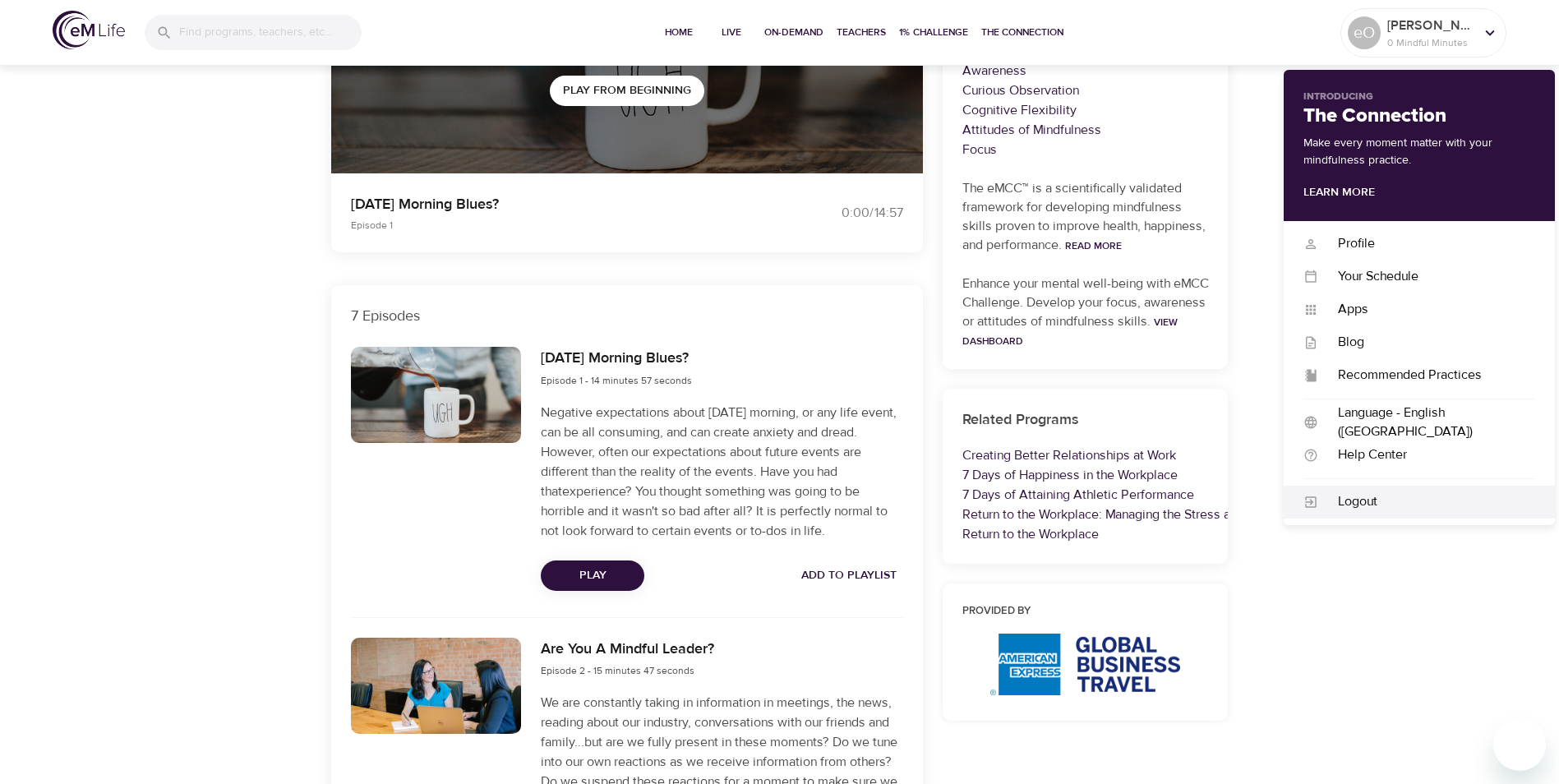
click at [1347, 500] on div "Logout" at bounding box center [1427, 501] width 217 height 19
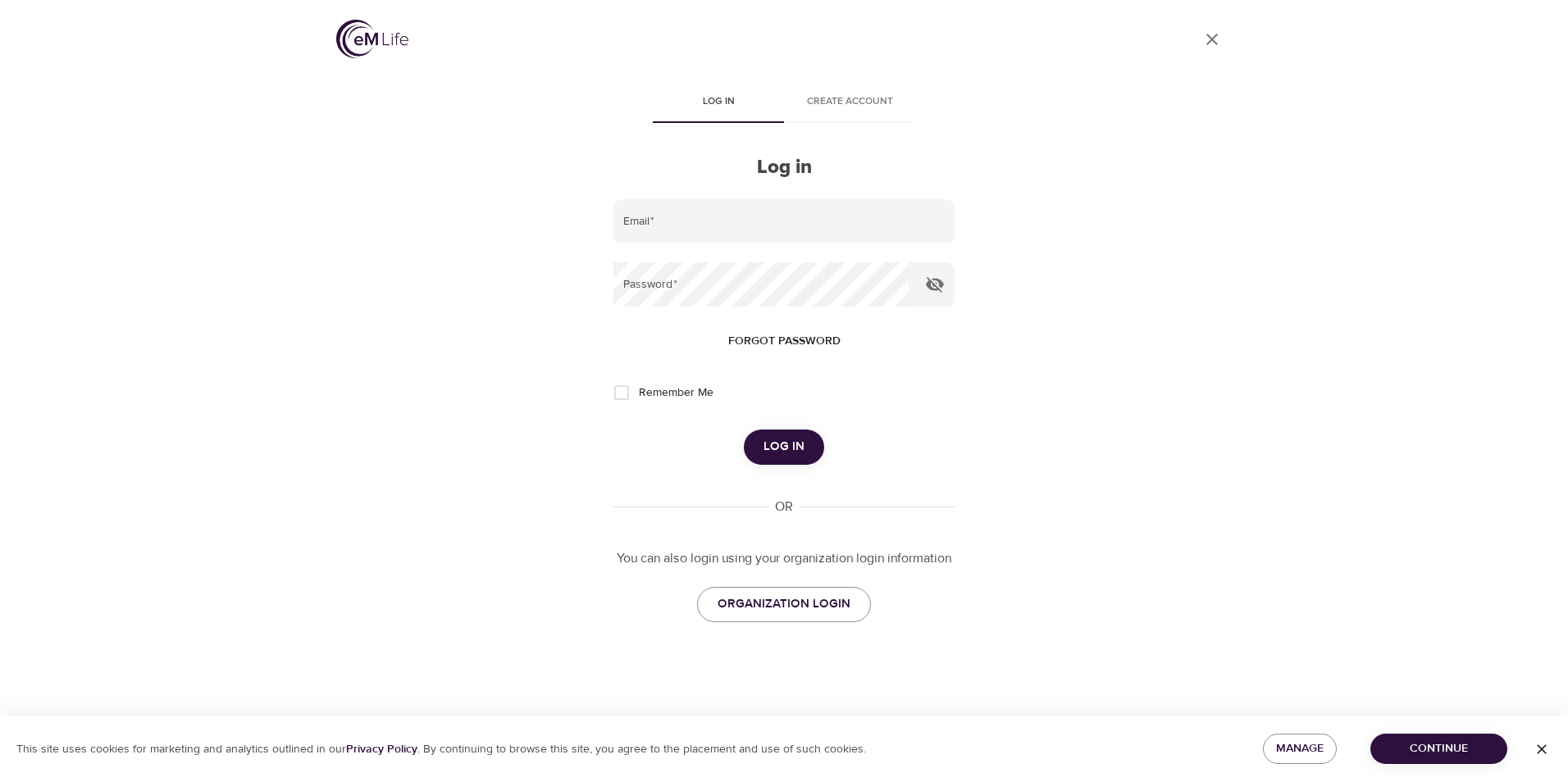
click at [1494, 134] on div "User Profile Log in Create account Log in Email   * Password   * Forgot passwor…" at bounding box center [784, 391] width 1568 height 782
click at [1014, 313] on div "User Profile Log in Create account Log in Email   * Password   * Forgot passwor…" at bounding box center [783, 391] width 935 height 782
